Goal: Transaction & Acquisition: Purchase product/service

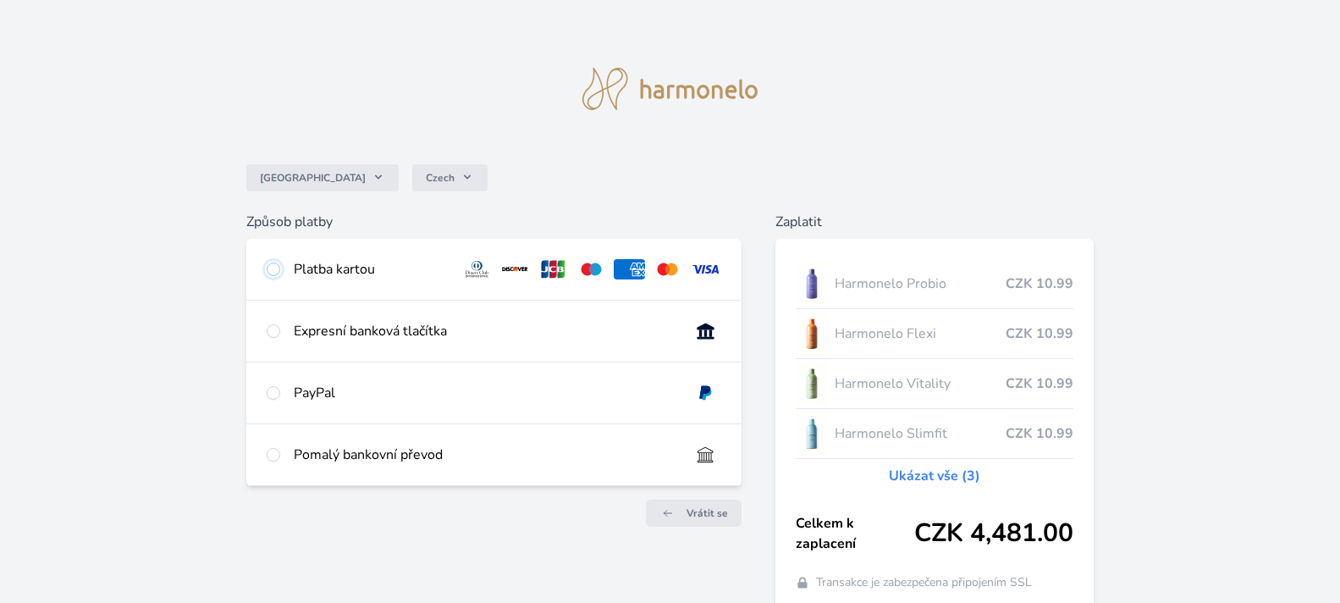
click at [273, 271] on input "radio" at bounding box center [274, 269] width 14 height 14
radio input "true"
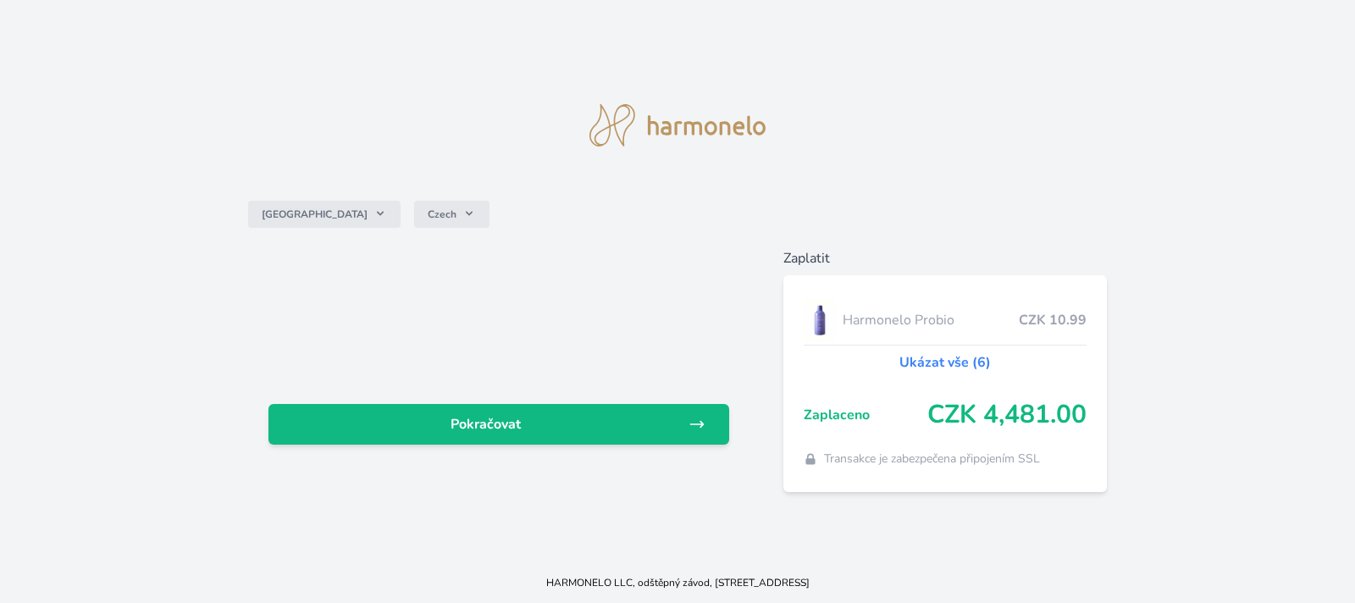
click at [961, 362] on link "Ukázat vše (6)" at bounding box center [944, 362] width 91 height 20
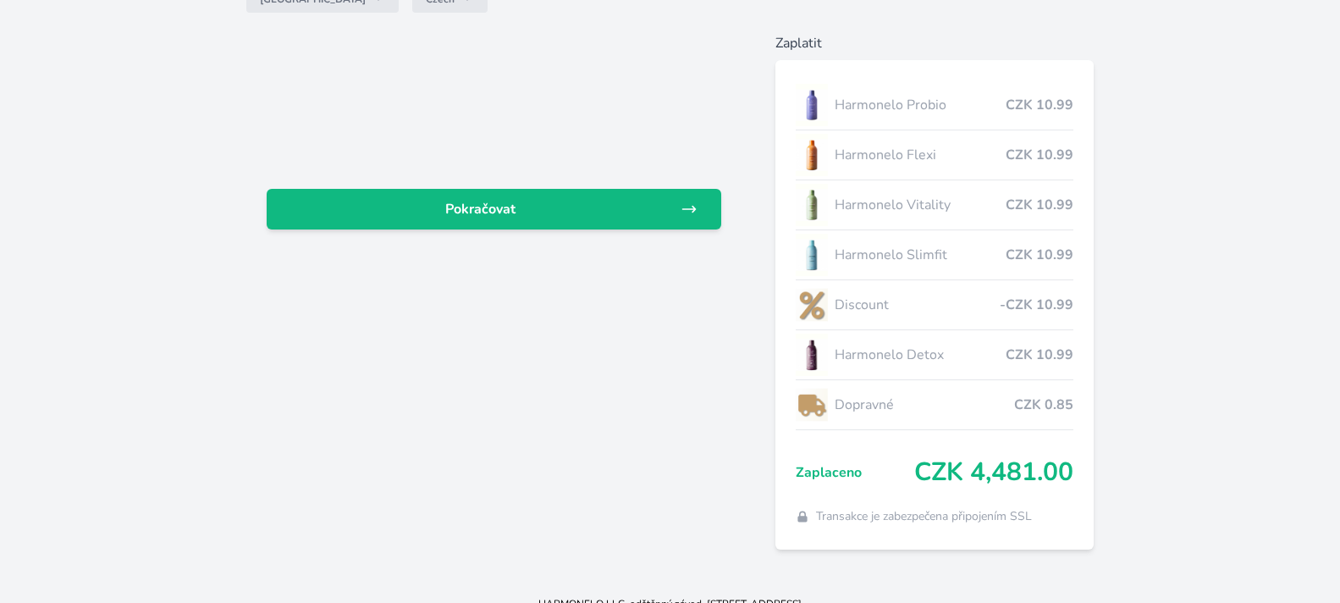
scroll to position [194, 0]
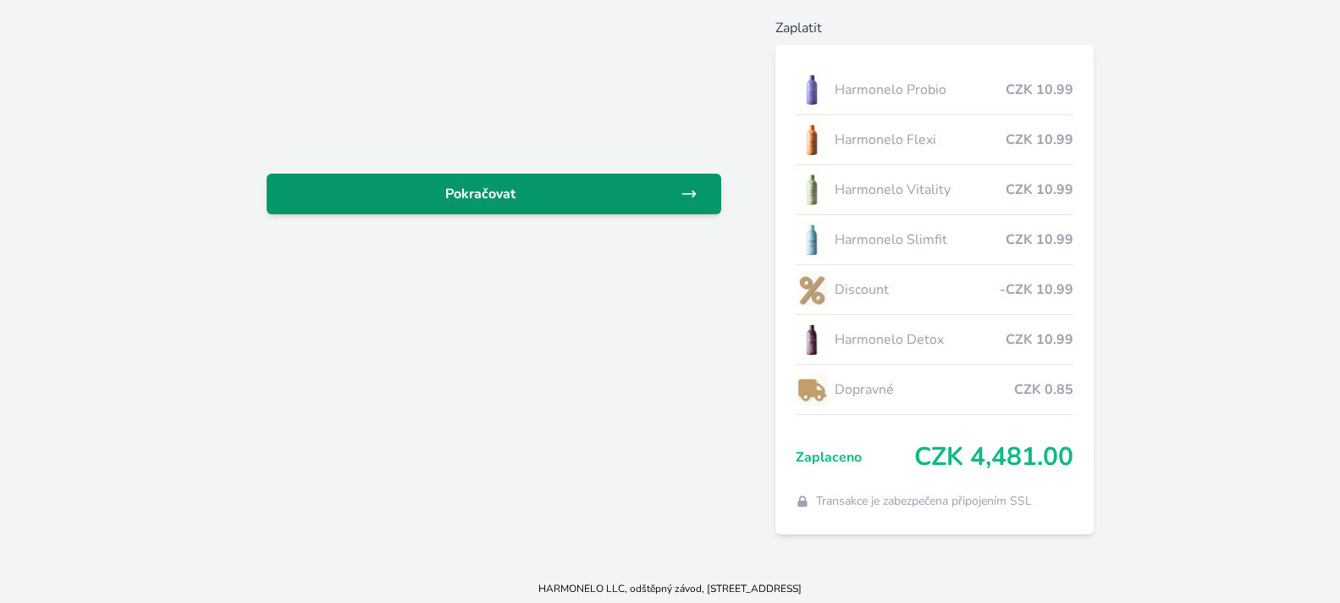
click at [699, 192] on link "Pokračovat" at bounding box center [494, 194] width 455 height 41
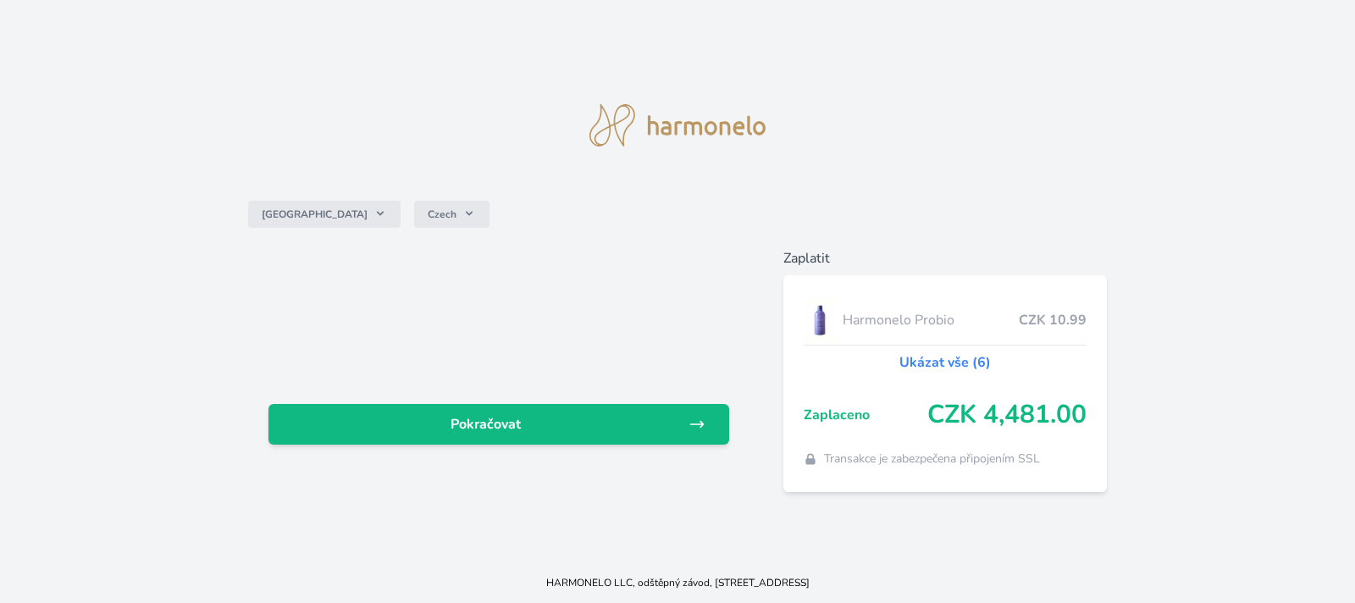
click at [917, 361] on link "Ukázat vše (6)" at bounding box center [944, 362] width 91 height 20
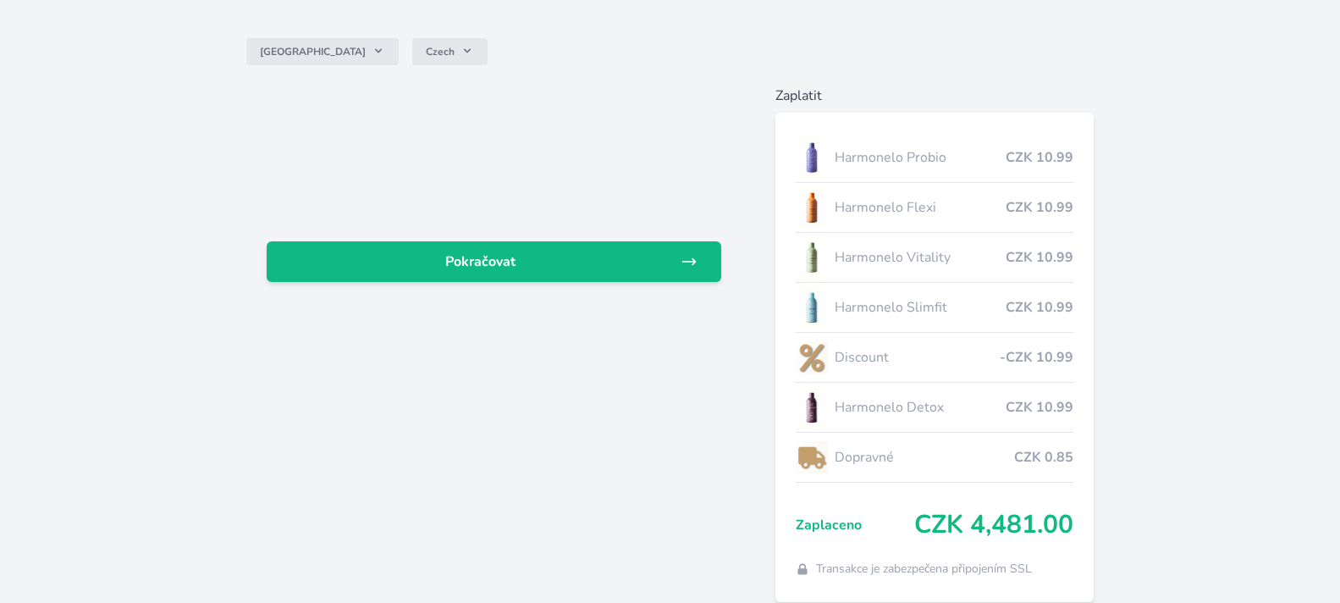
scroll to position [132, 0]
